Goal: Answer question/provide support

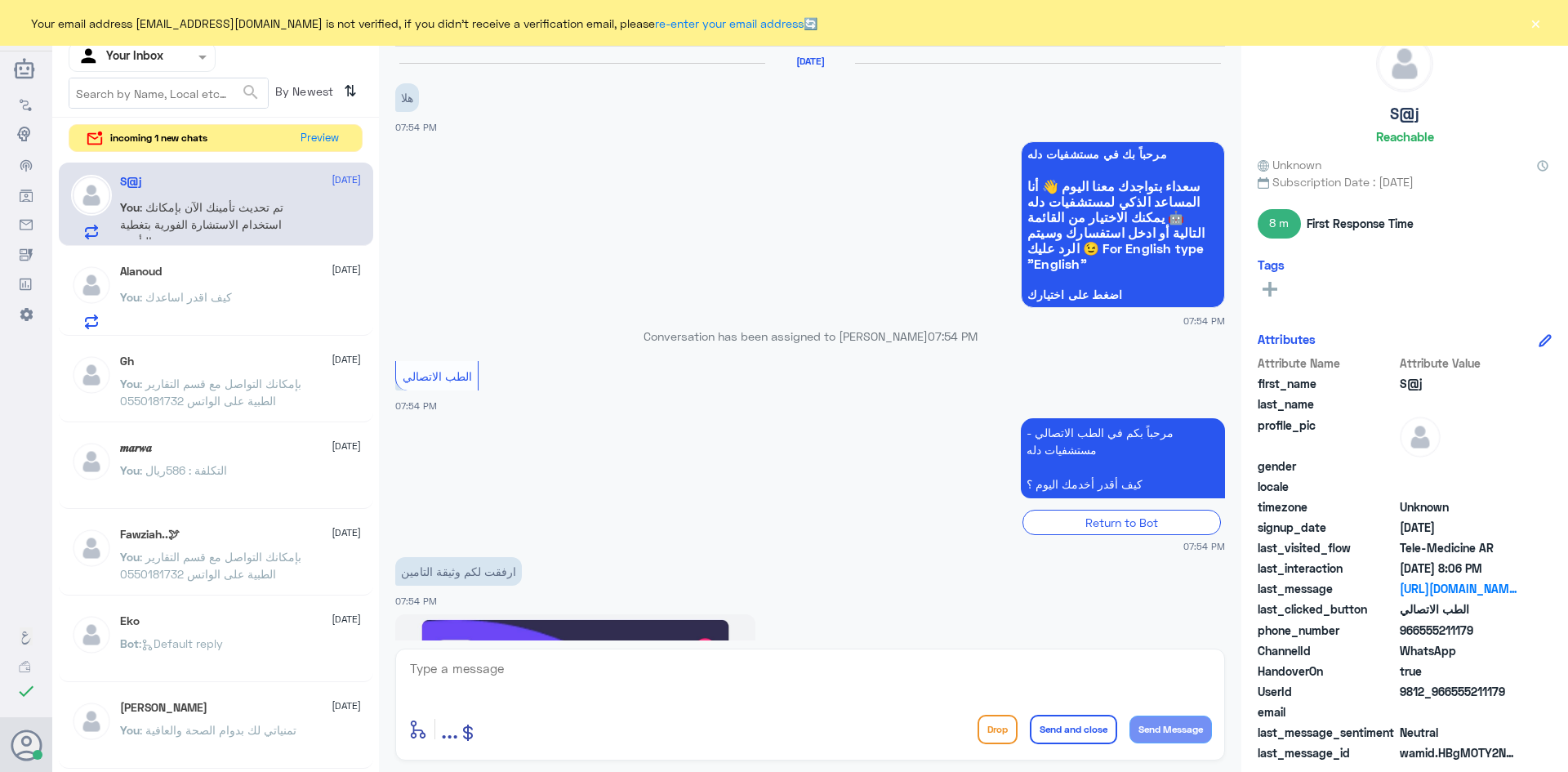
scroll to position [1009, 0]
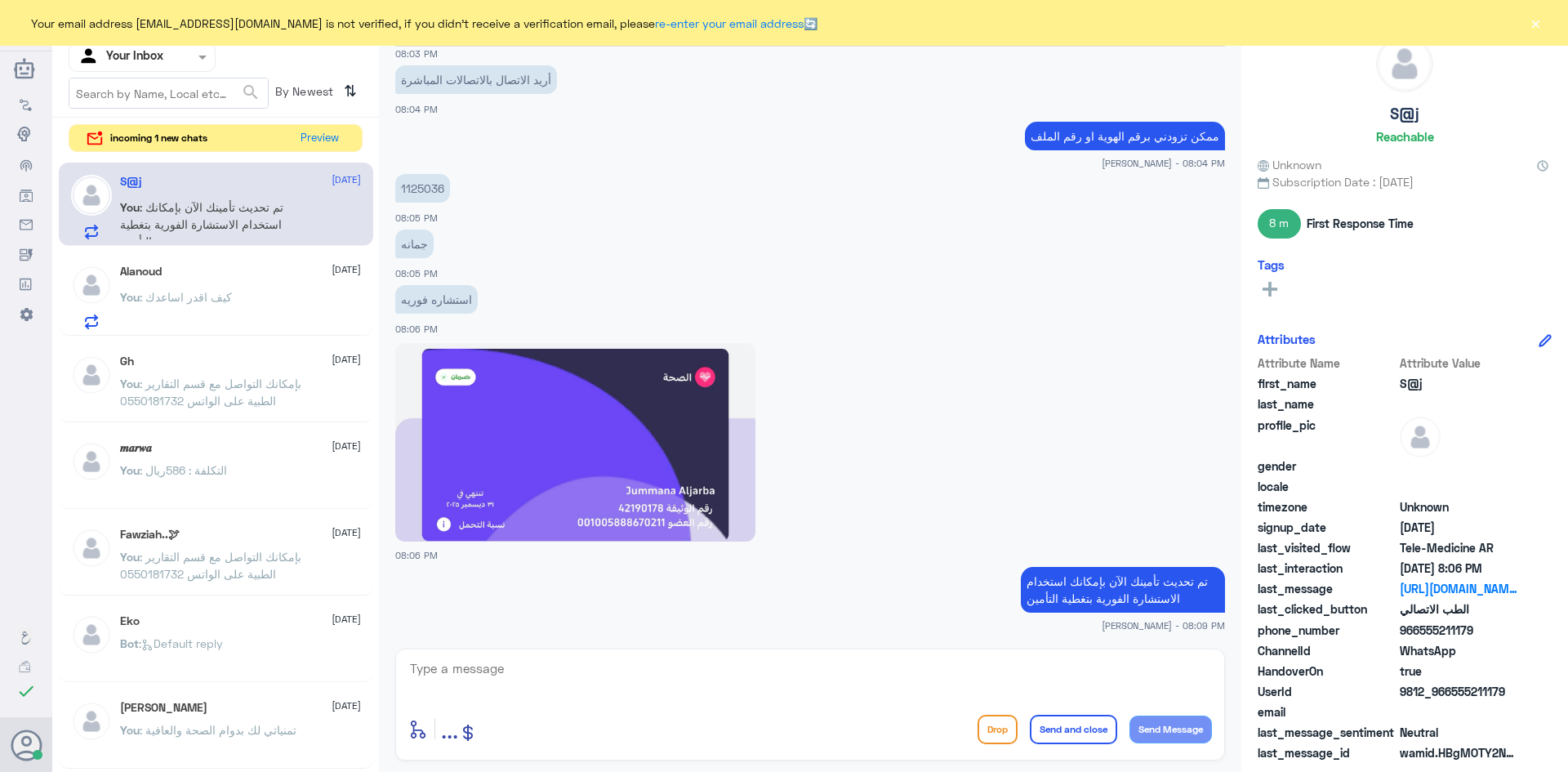
click at [1536, 26] on button "×" at bounding box center [1536, 23] width 17 height 17
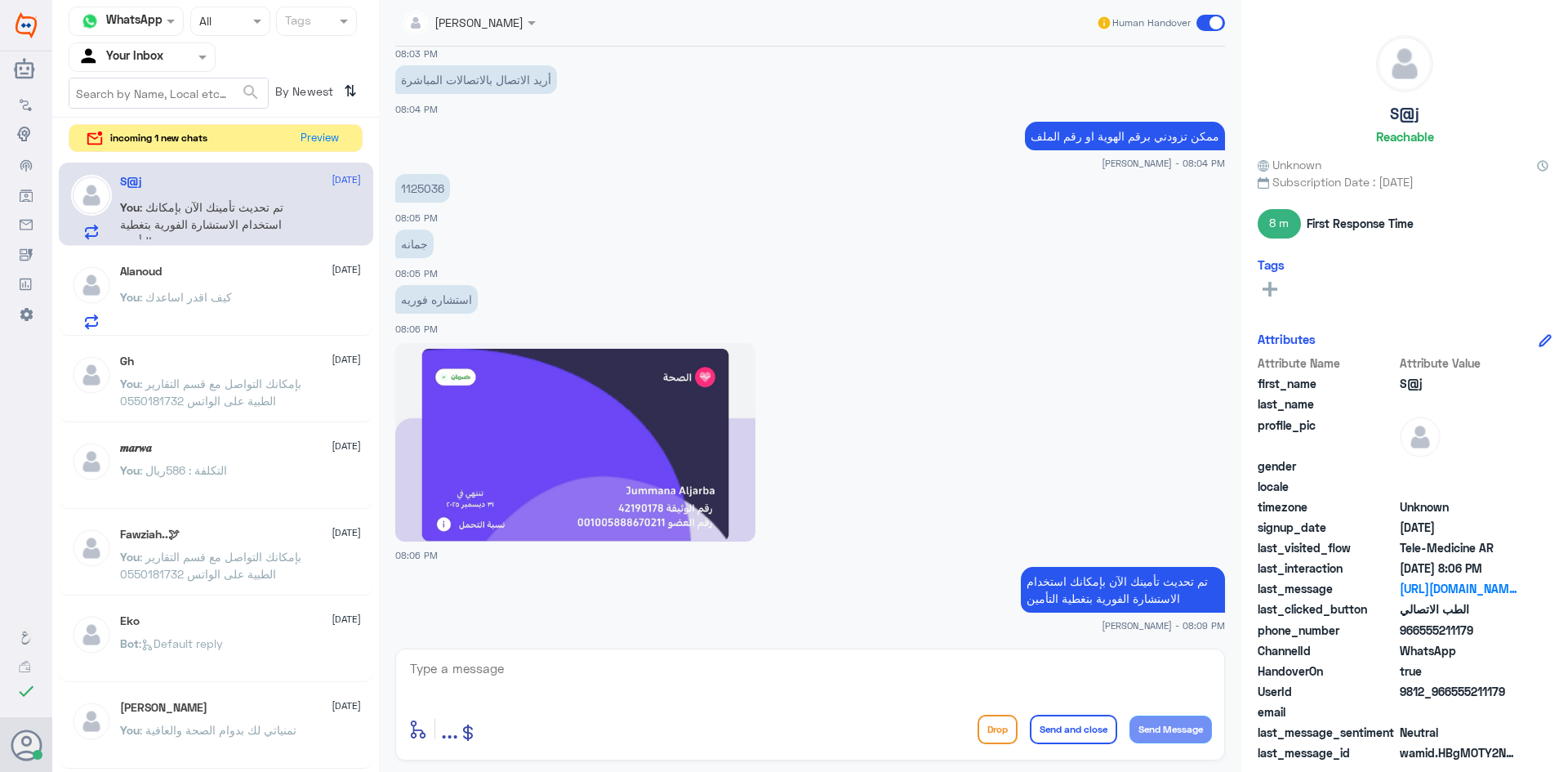
click at [1209, 22] on span at bounding box center [1211, 23] width 29 height 17
click at [0, 0] on input "checkbox" at bounding box center [0, 0] width 0 height 0
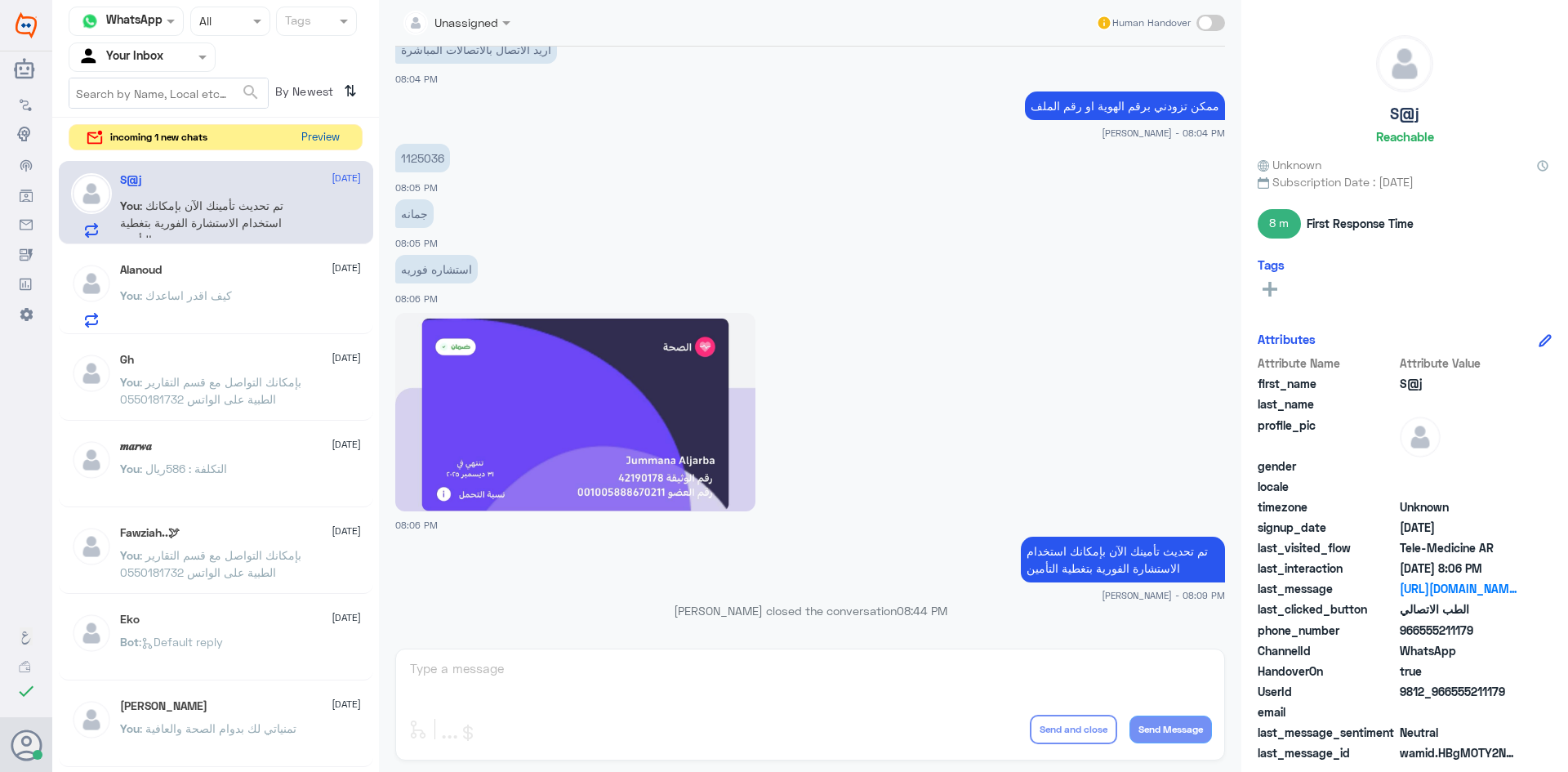
click at [319, 150] on button "Preview" at bounding box center [319, 137] width 50 height 26
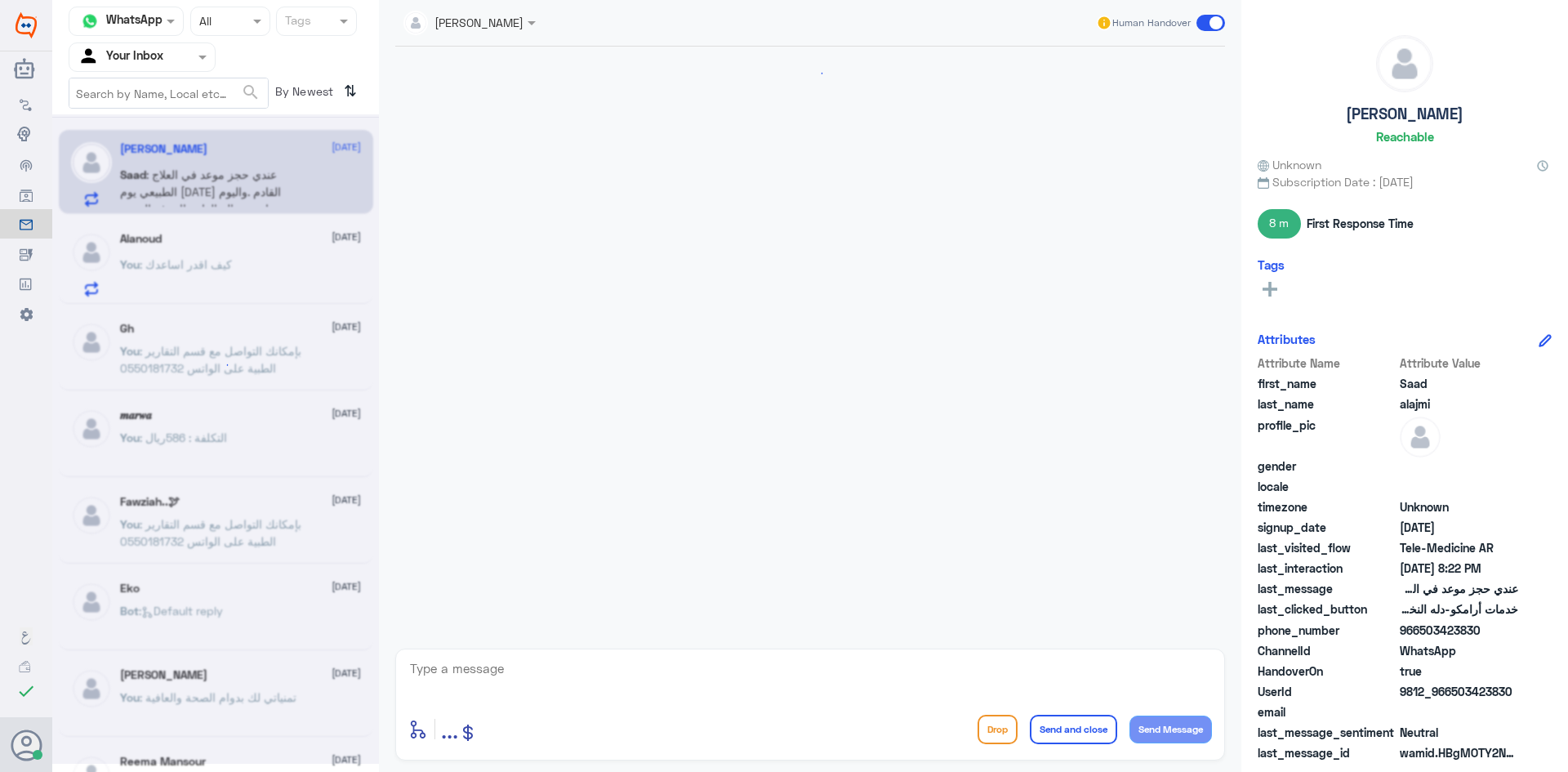
scroll to position [361, 0]
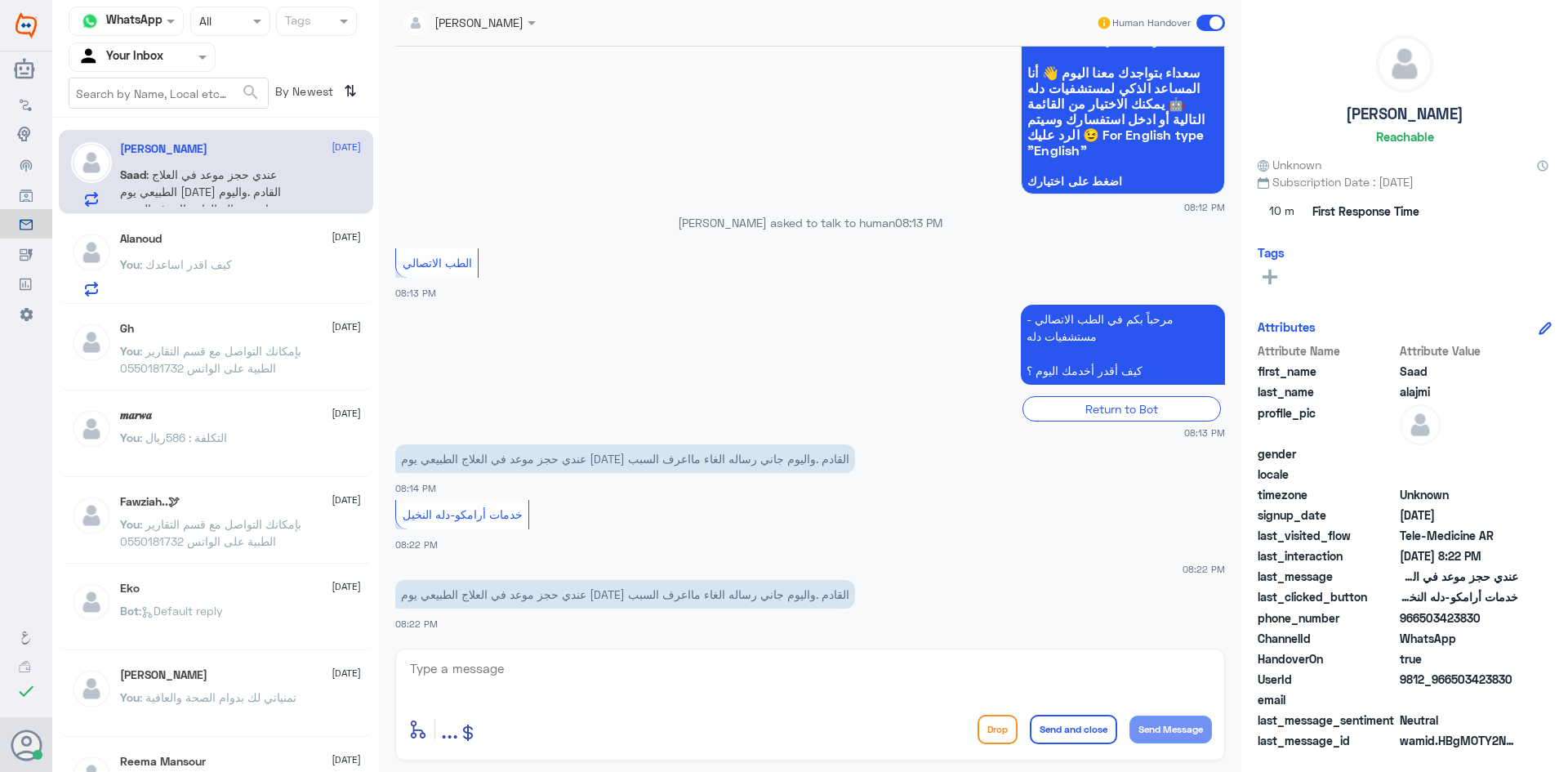
click at [798, 655] on div "enter flow name ... Drop Send and close Send Message" at bounding box center [810, 704] width 830 height 112
click at [820, 666] on textarea at bounding box center [810, 678] width 803 height 40
paste textarea "مرحبا معك عبدالكريم من الطب الاتصالي"
type textarea "مرحبا معك عبدالكريم من الطب الاتصالي"
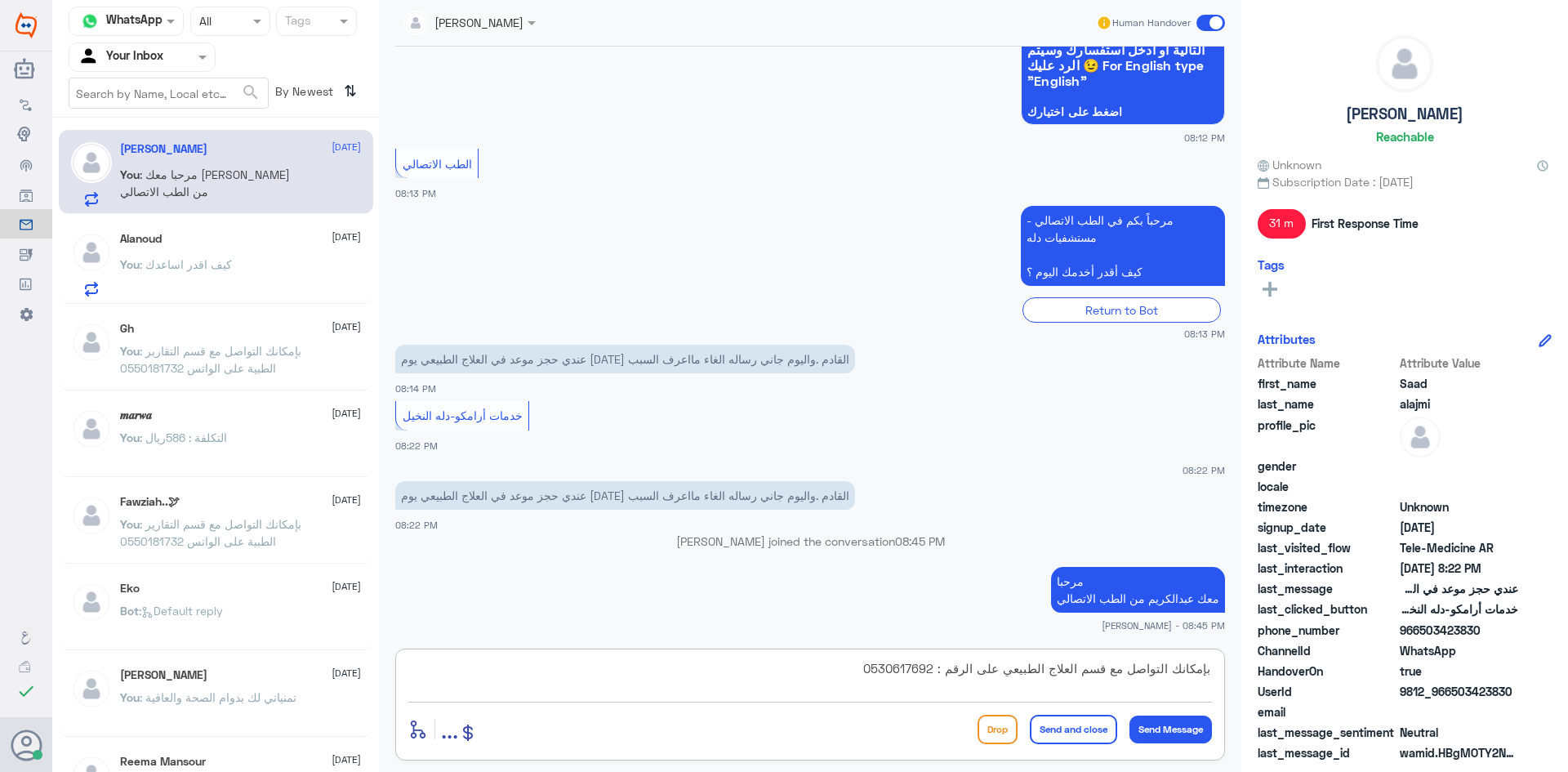
type textarea "بإمكانك التواصل مع قسم العلاج الطبيعي على الرقم : 0530617692"
click at [1077, 722] on button "Send and close" at bounding box center [1074, 730] width 88 height 30
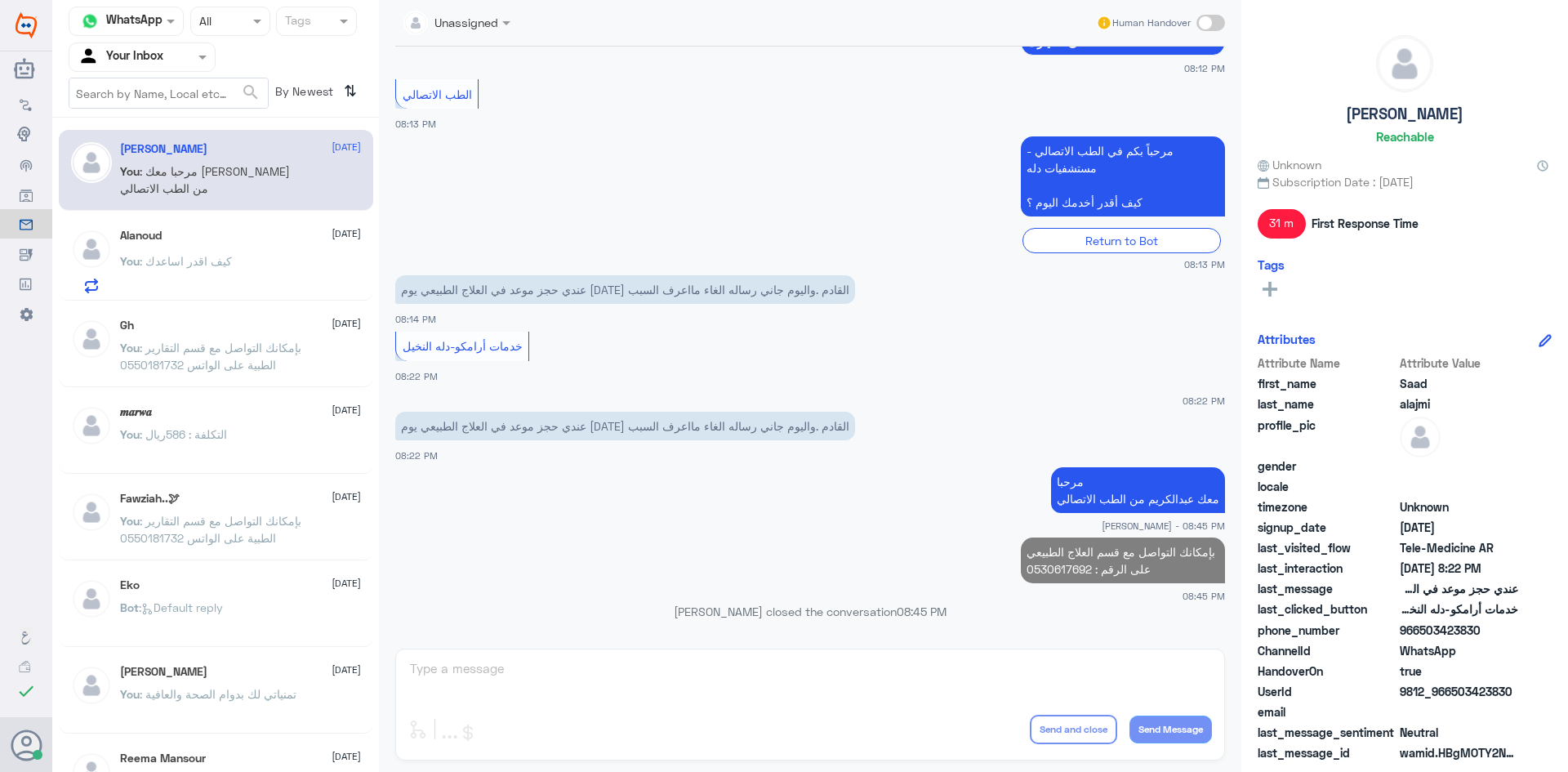
click at [206, 247] on div "Alanoud 30 September You : كيف اقدر اساعدك" at bounding box center [240, 261] width 241 height 65
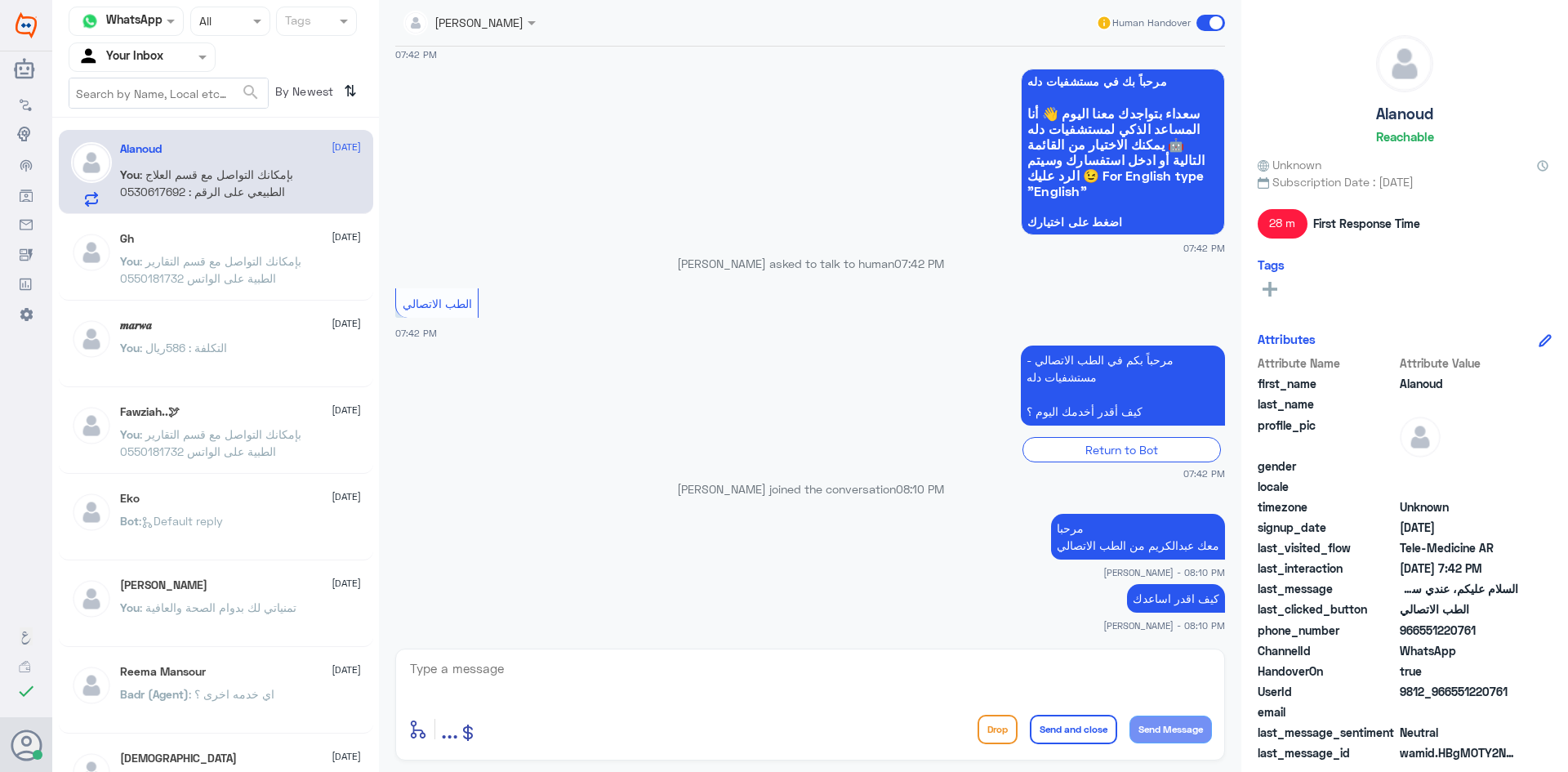
click at [1201, 20] on span at bounding box center [1211, 23] width 29 height 17
click at [0, 0] on input "checkbox" at bounding box center [0, 0] width 0 height 0
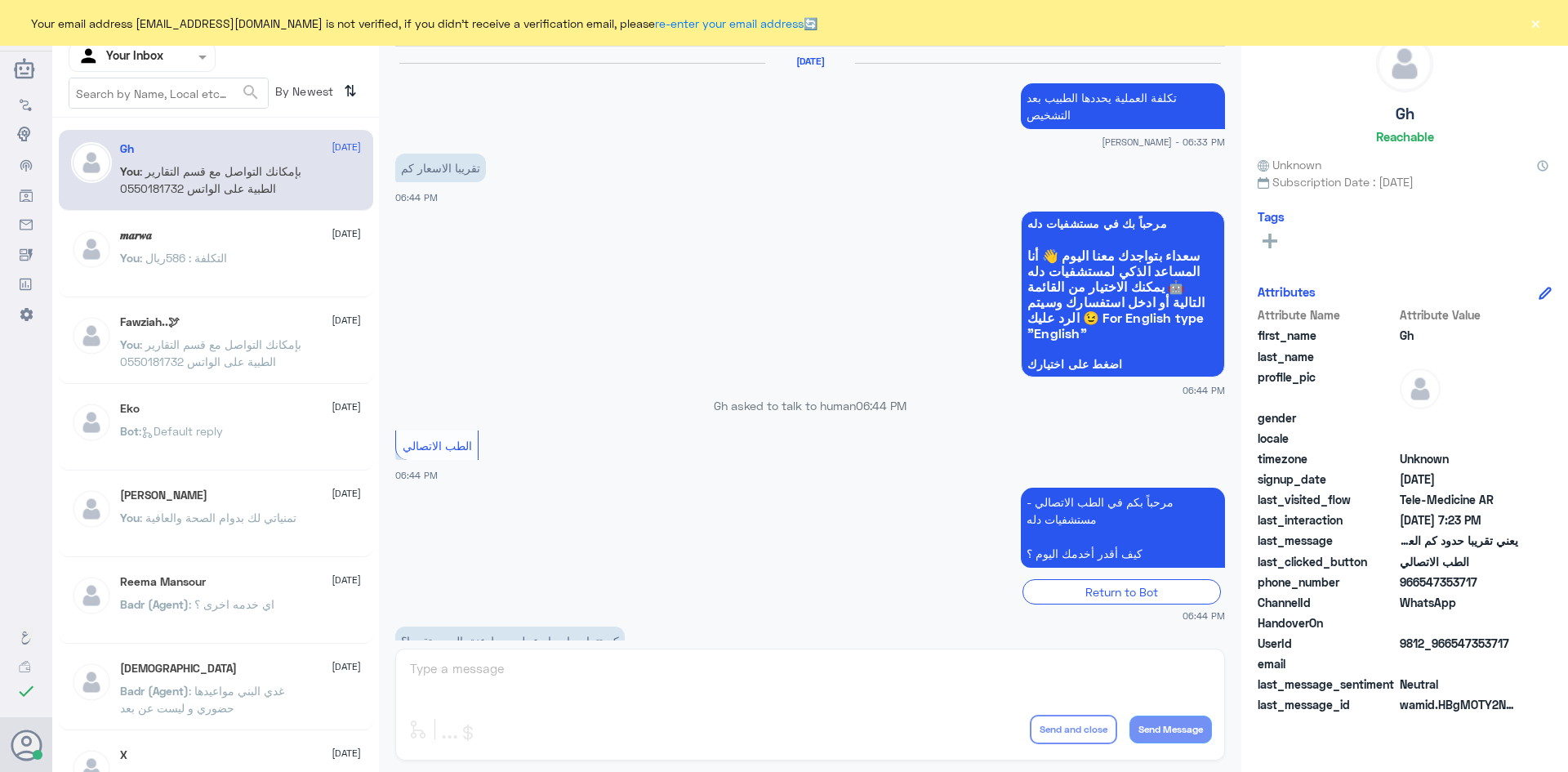
scroll to position [696, 0]
